Goal: Find specific page/section: Find specific page/section

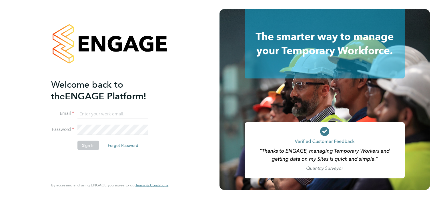
type input "moghrabi@gmail.com"
click at [129, 123] on li "Email moghrabi@gmail.com" at bounding box center [107, 117] width 112 height 16
click at [91, 143] on button "Sign In" at bounding box center [89, 144] width 22 height 9
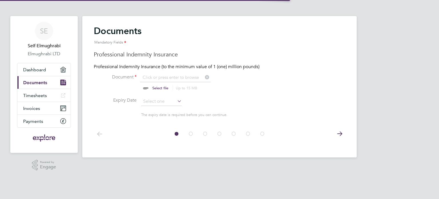
scroll to position [7, 71]
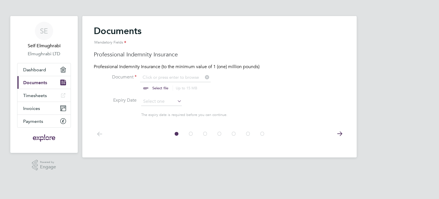
click at [339, 136] on icon at bounding box center [339, 133] width 11 height 13
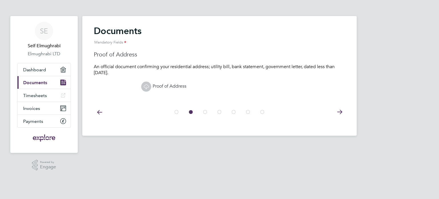
click at [342, 113] on icon at bounding box center [339, 112] width 11 height 13
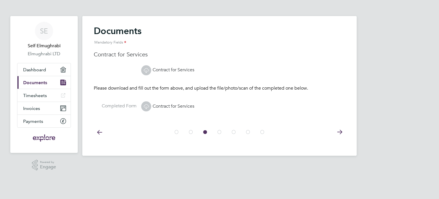
click at [340, 131] on icon at bounding box center [339, 132] width 11 height 13
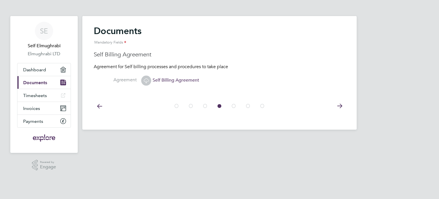
click at [340, 108] on icon at bounding box center [339, 106] width 11 height 13
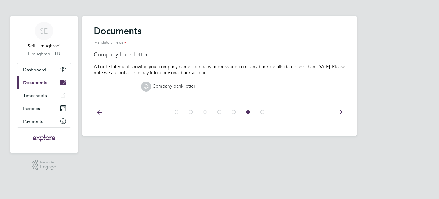
click at [340, 108] on icon at bounding box center [339, 112] width 11 height 13
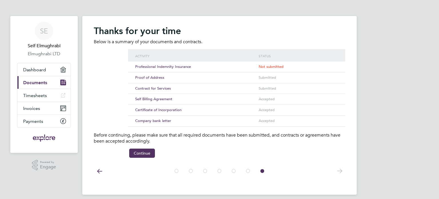
click at [99, 170] on icon at bounding box center [99, 171] width 11 height 13
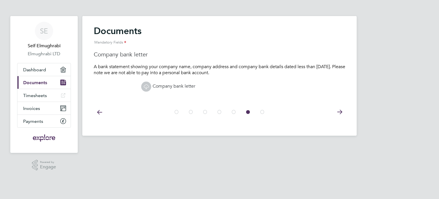
click at [98, 110] on icon at bounding box center [99, 112] width 11 height 13
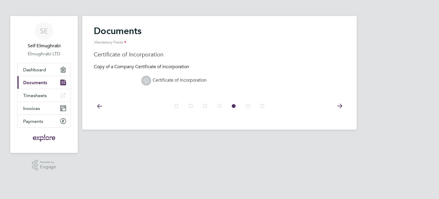
click at [98, 105] on icon at bounding box center [99, 106] width 11 height 13
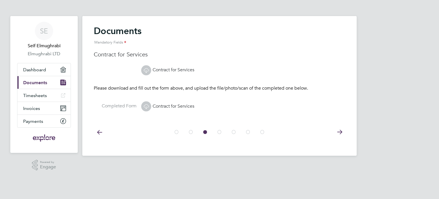
click at [98, 131] on icon at bounding box center [99, 132] width 11 height 13
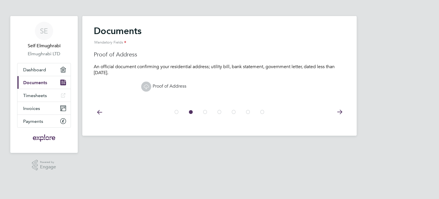
click at [99, 113] on icon at bounding box center [99, 112] width 11 height 13
